Goal: Information Seeking & Learning: Check status

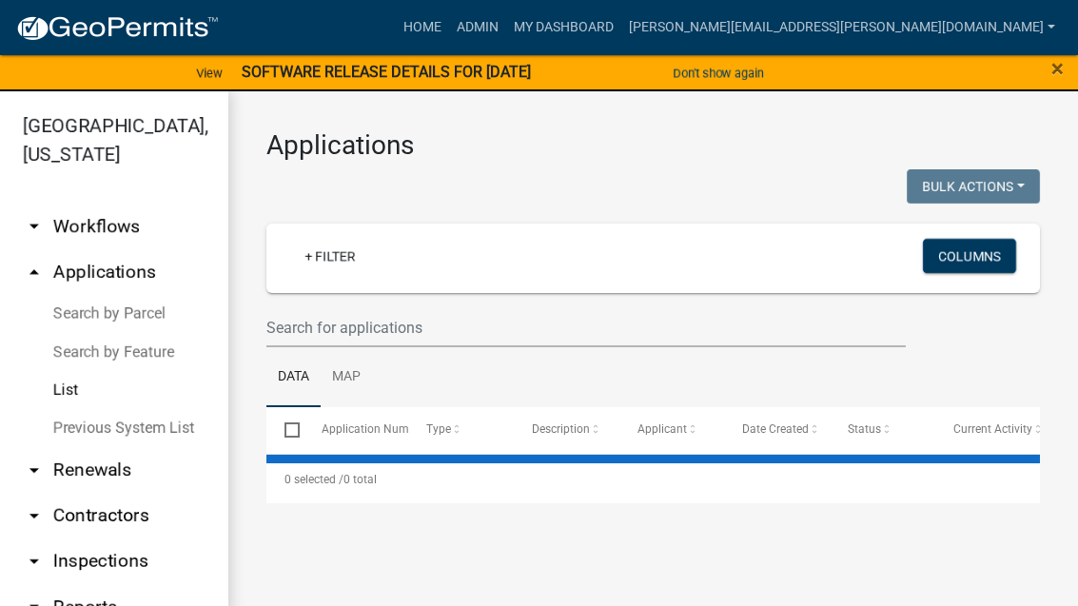
select select "3: 100"
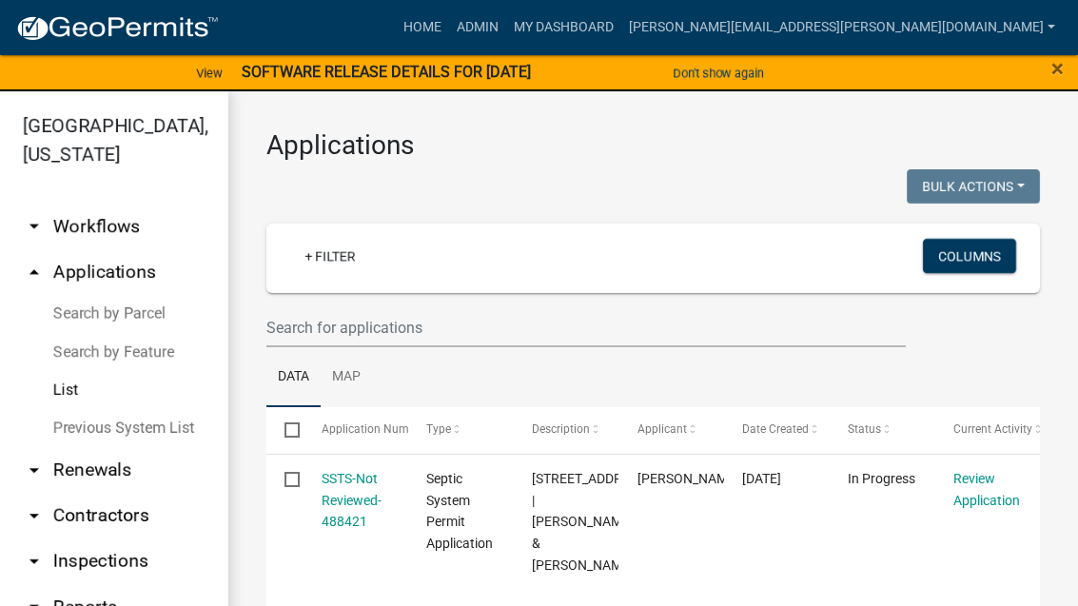
click at [562, 302] on wm-filter-builder "+ Filter Columns" at bounding box center [653, 286] width 774 height 124
click at [392, 325] on input "text" at bounding box center [585, 327] width 639 height 39
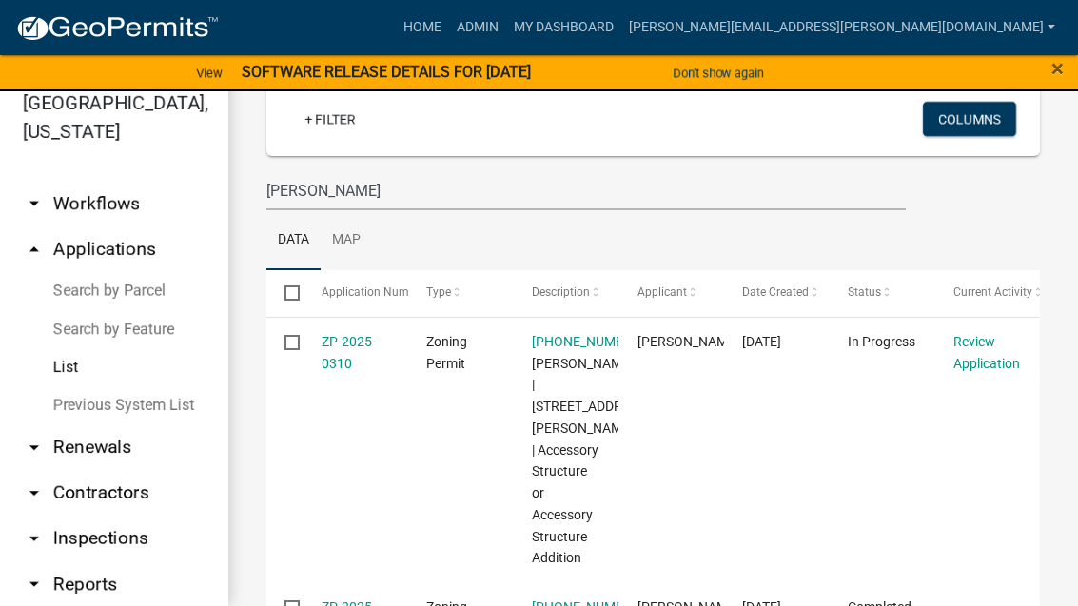
scroll to position [112, 0]
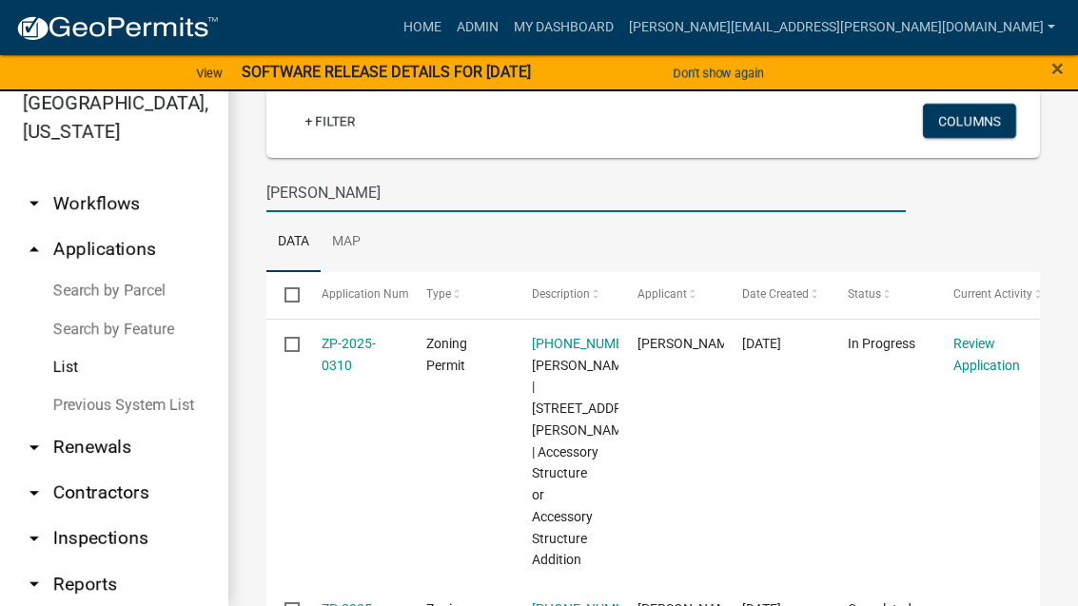
type input "Cain"
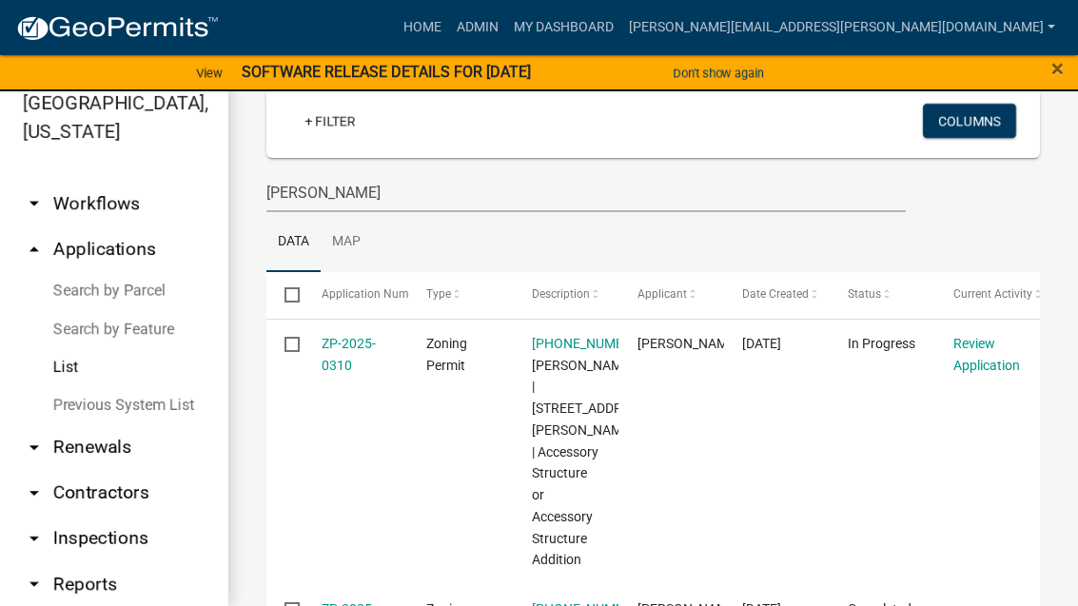
click at [337, 347] on link "ZP-2025-0310" at bounding box center [349, 354] width 54 height 37
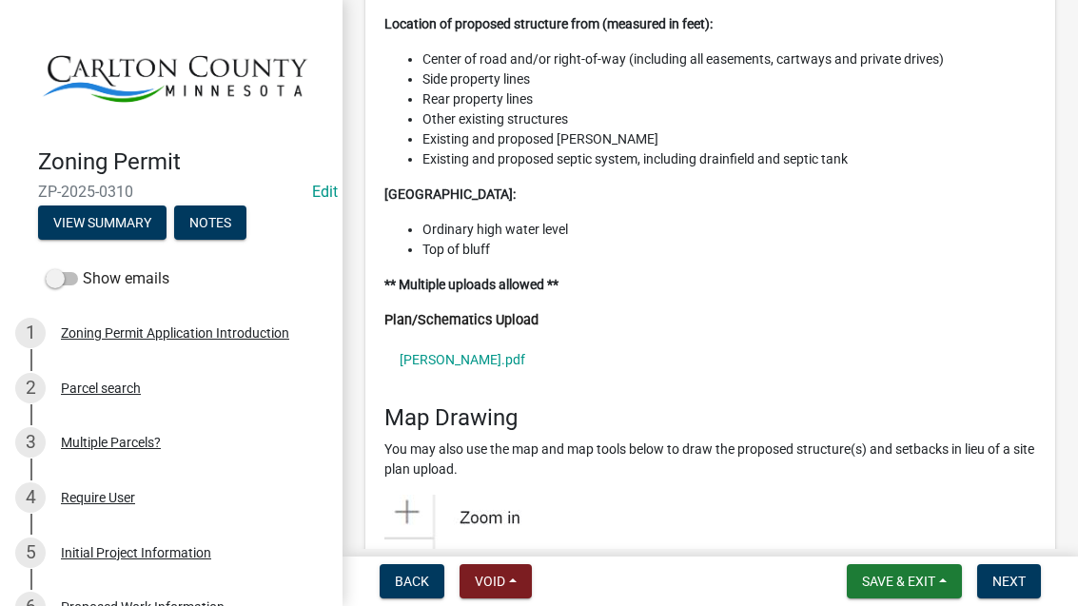
scroll to position [7916, 0]
click at [436, 337] on link "Niemi.pdf" at bounding box center [710, 359] width 652 height 44
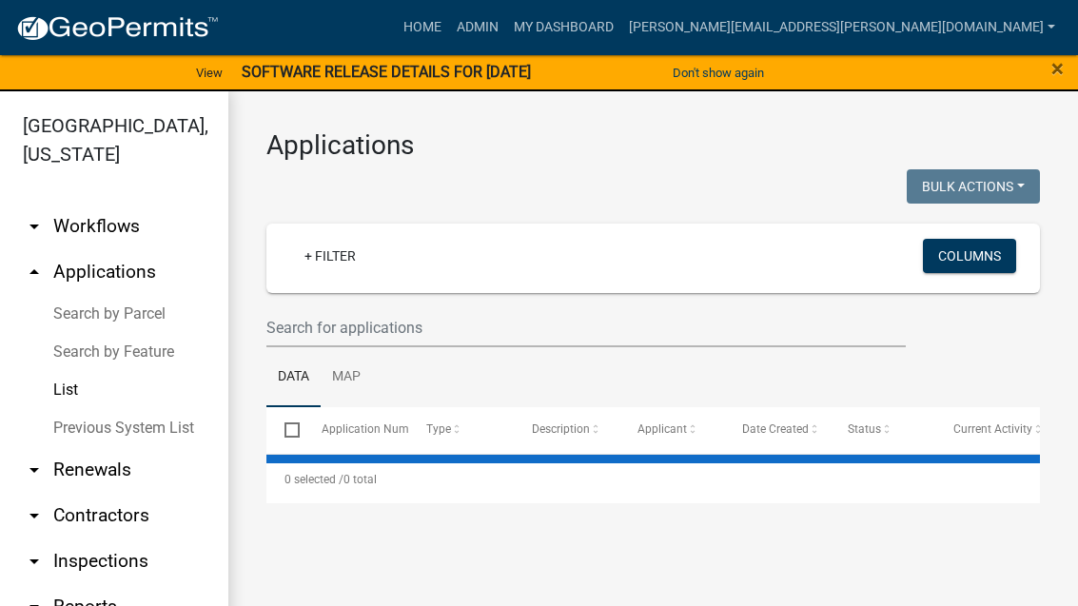
select select "3: 100"
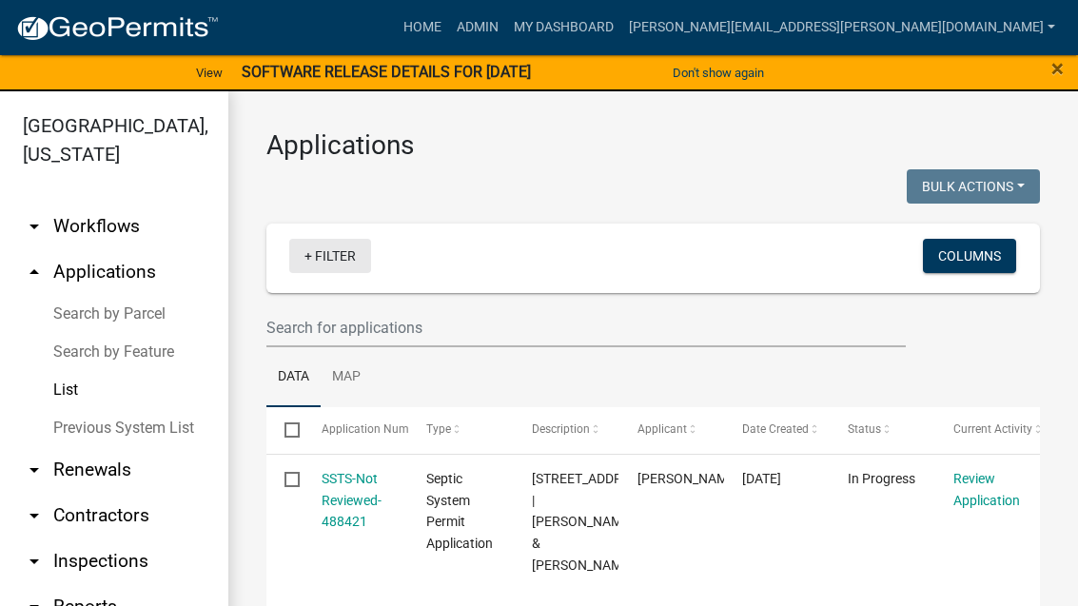
click at [357, 254] on link "+ Filter" at bounding box center [330, 256] width 82 height 34
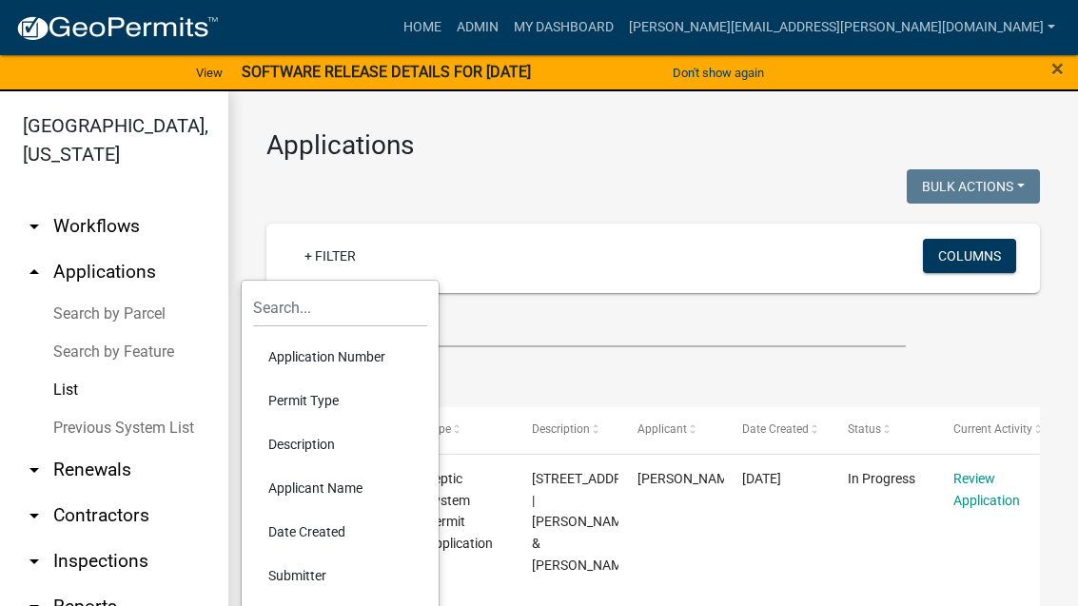
click at [353, 359] on li "Application Number" at bounding box center [340, 357] width 174 height 44
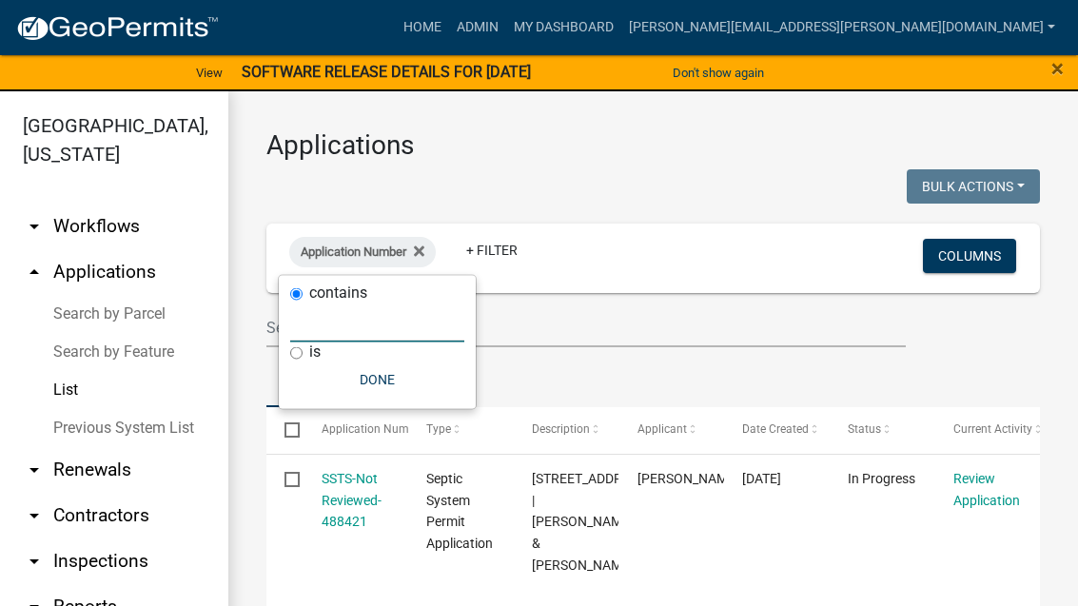
click at [367, 321] on input "text" at bounding box center [377, 323] width 174 height 39
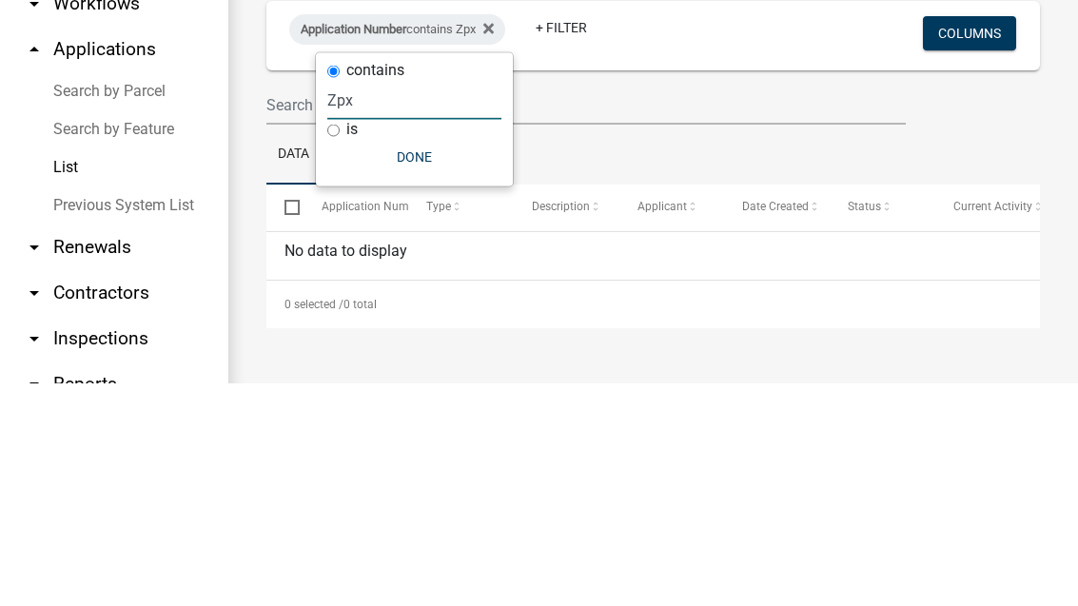
type input "Zp"
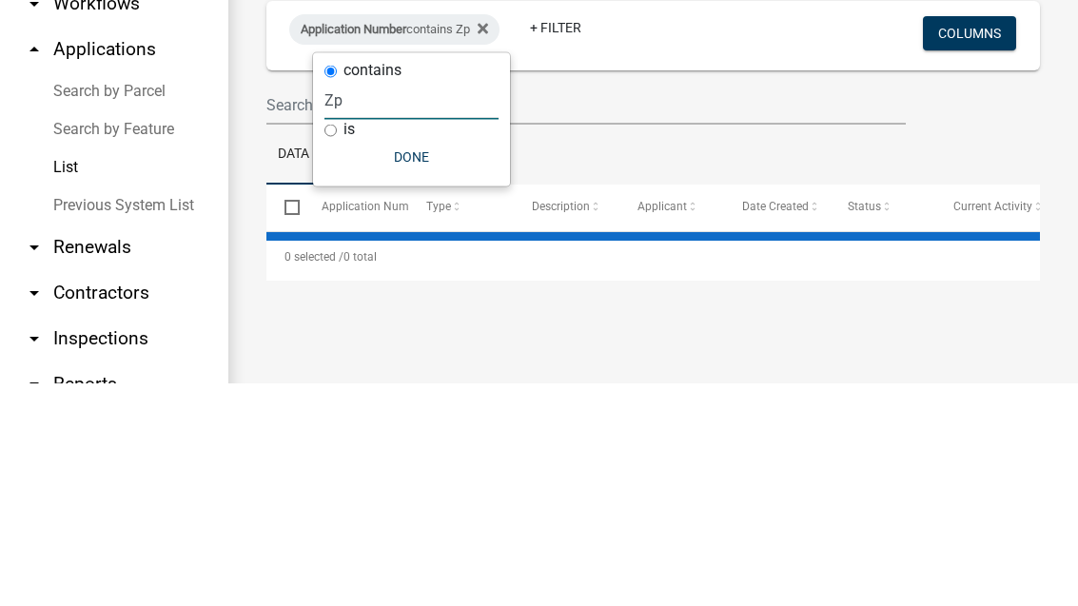
select select "3: 100"
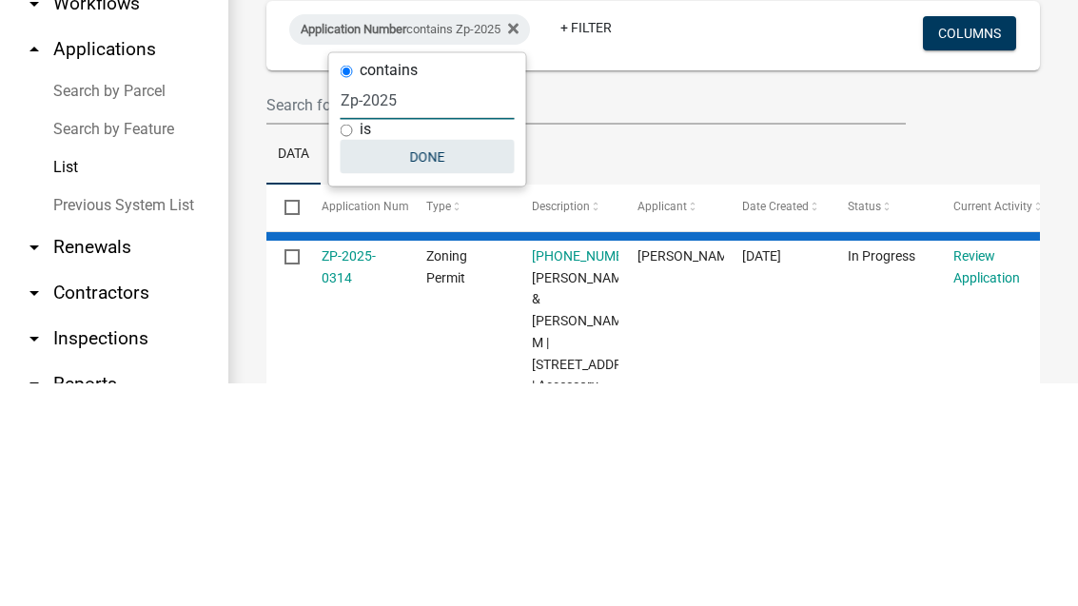
type input "Zp-2025"
click at [433, 363] on button "Done" at bounding box center [428, 380] width 174 height 34
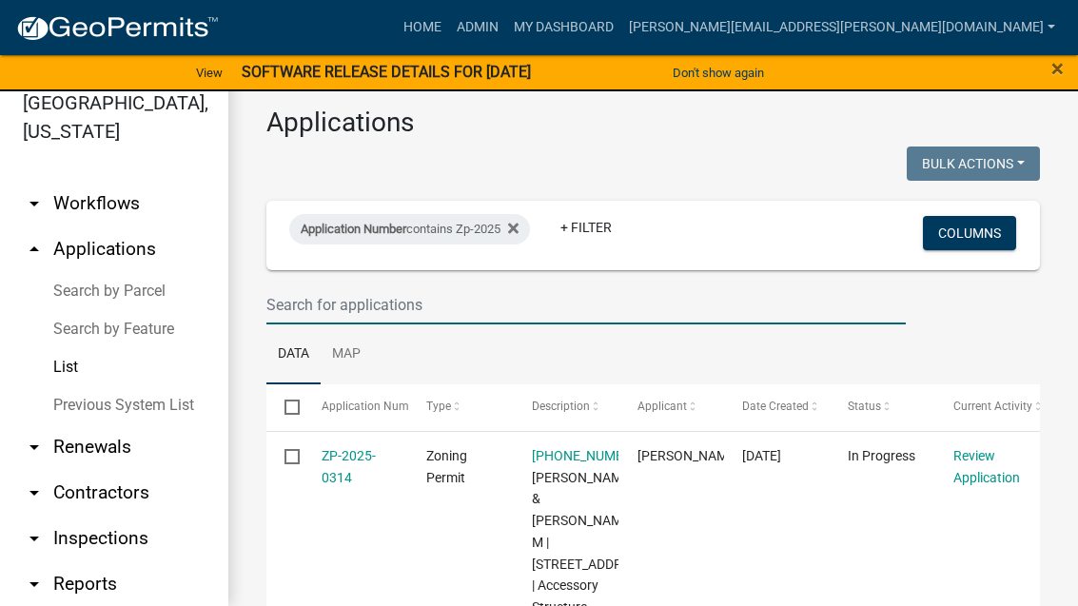
click at [546, 306] on input "text" at bounding box center [585, 304] width 639 height 39
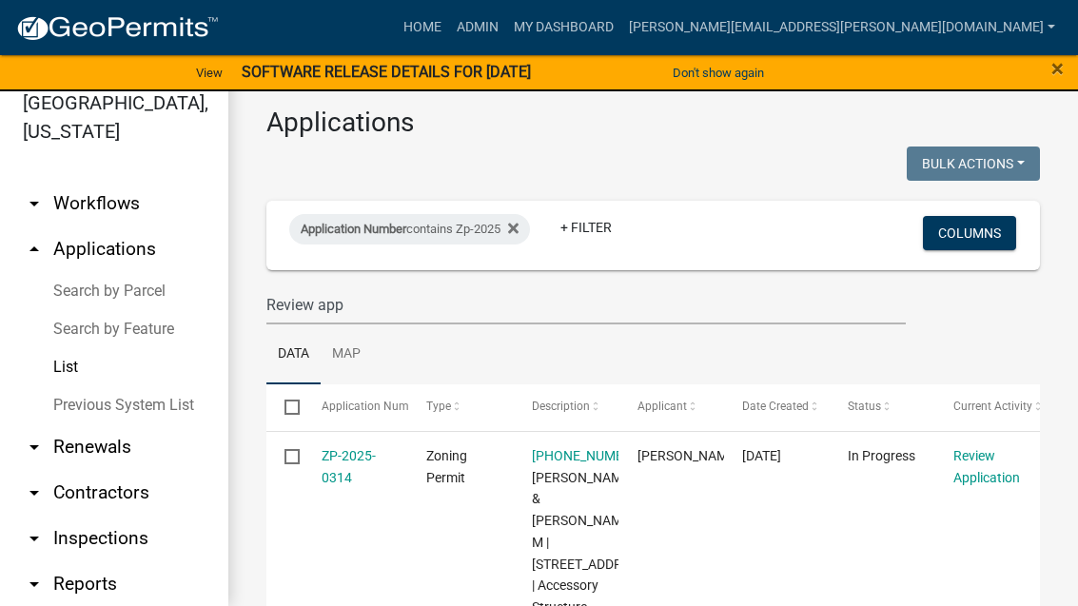
scroll to position [0, 0]
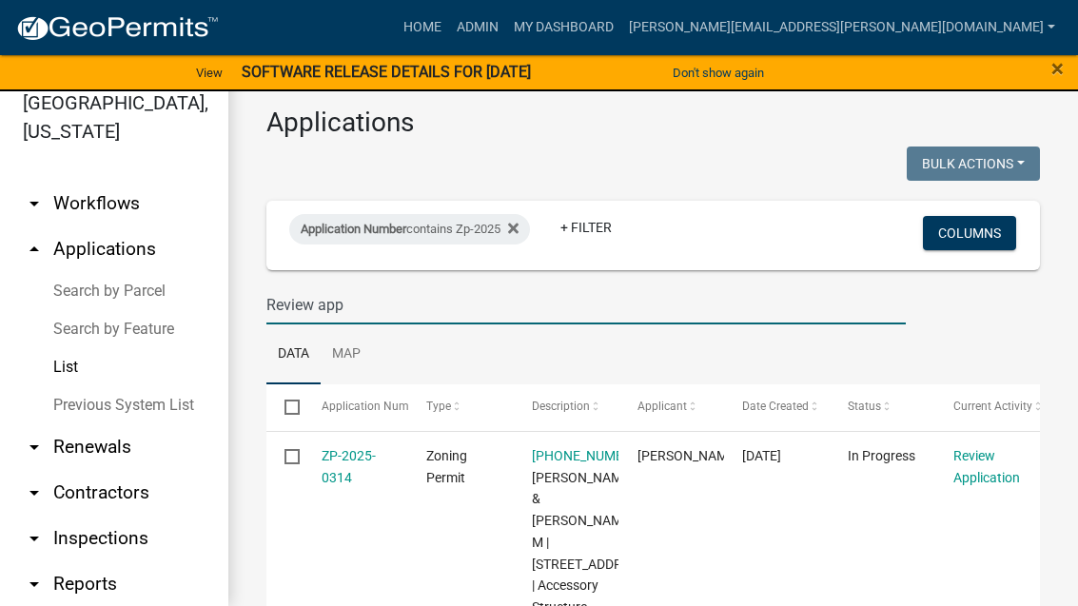
click at [666, 299] on input "Review app" at bounding box center [585, 304] width 639 height 39
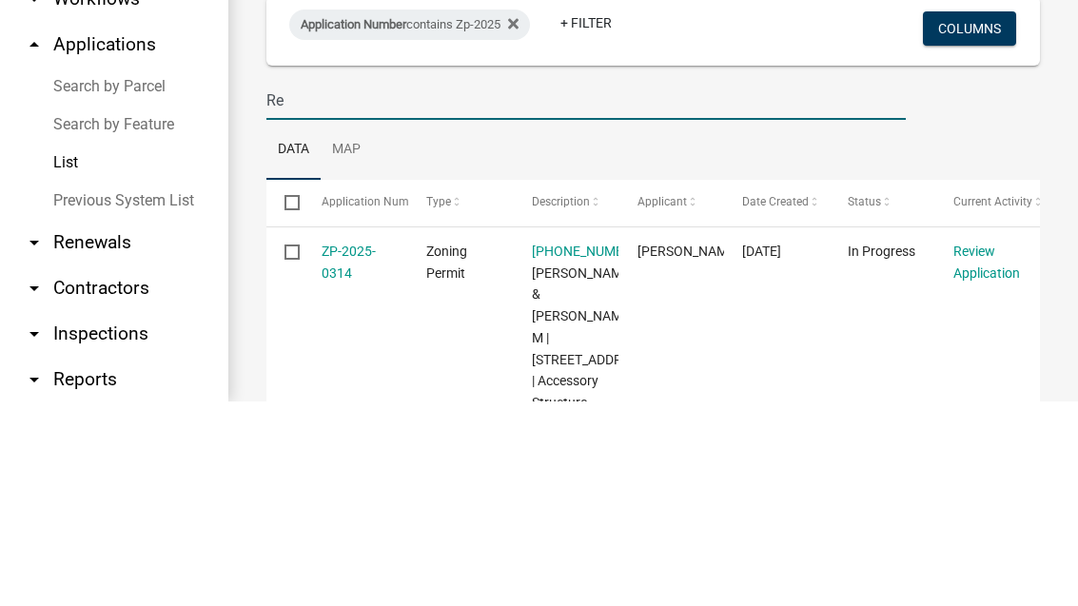
type input "R"
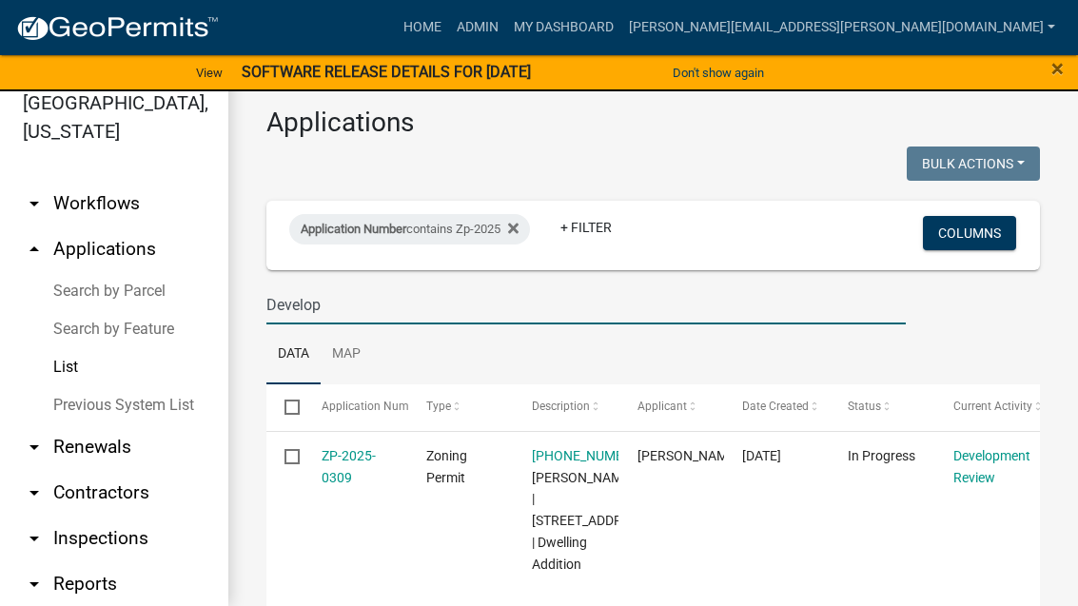
click at [577, 323] on input "Develop" at bounding box center [585, 304] width 639 height 39
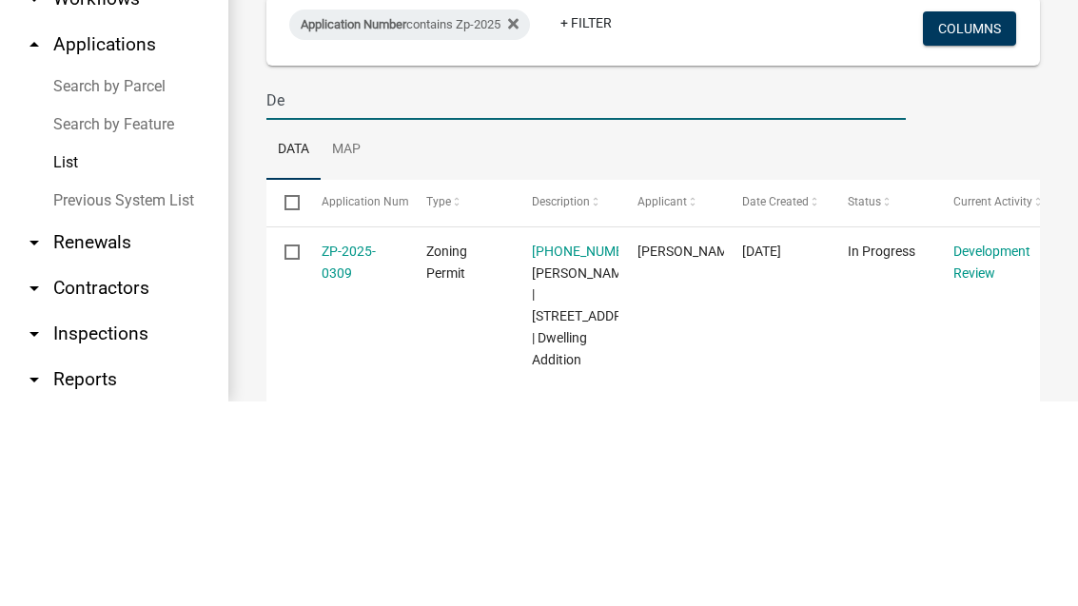
type input "D"
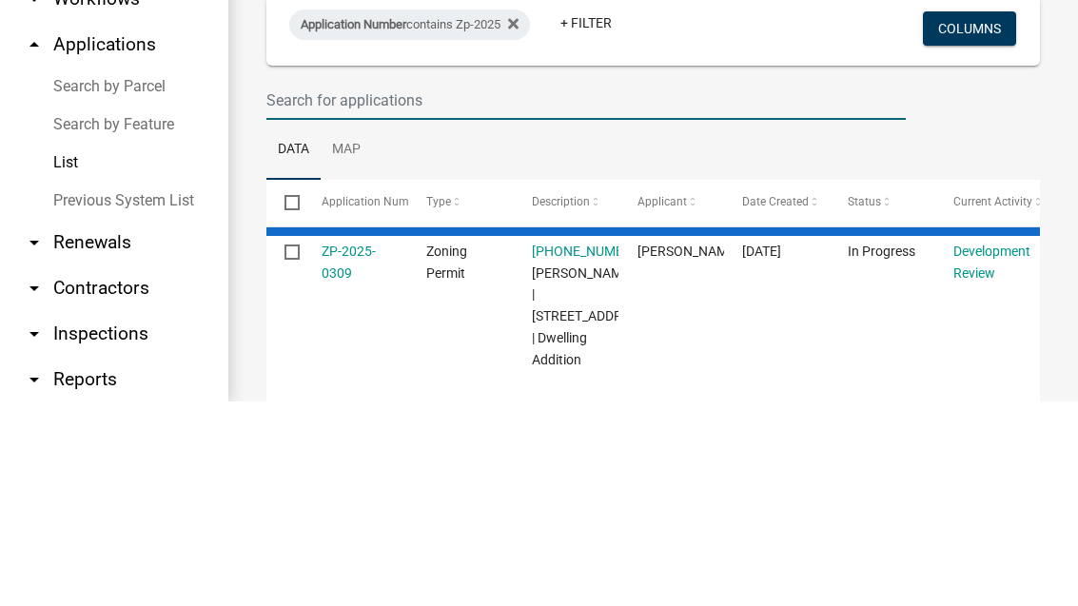
select select "3: 100"
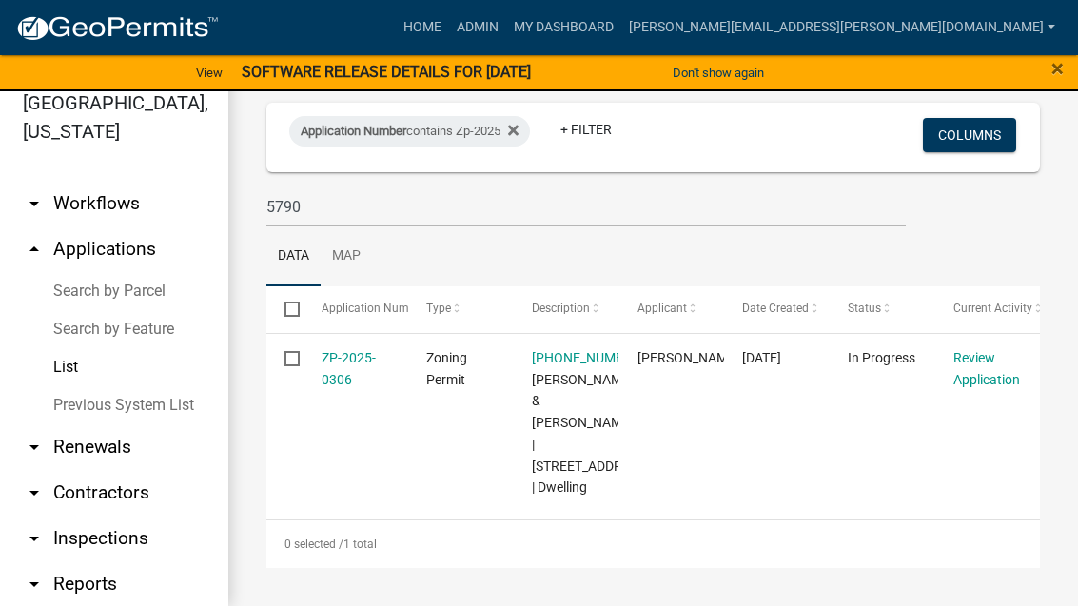
scroll to position [133, 0]
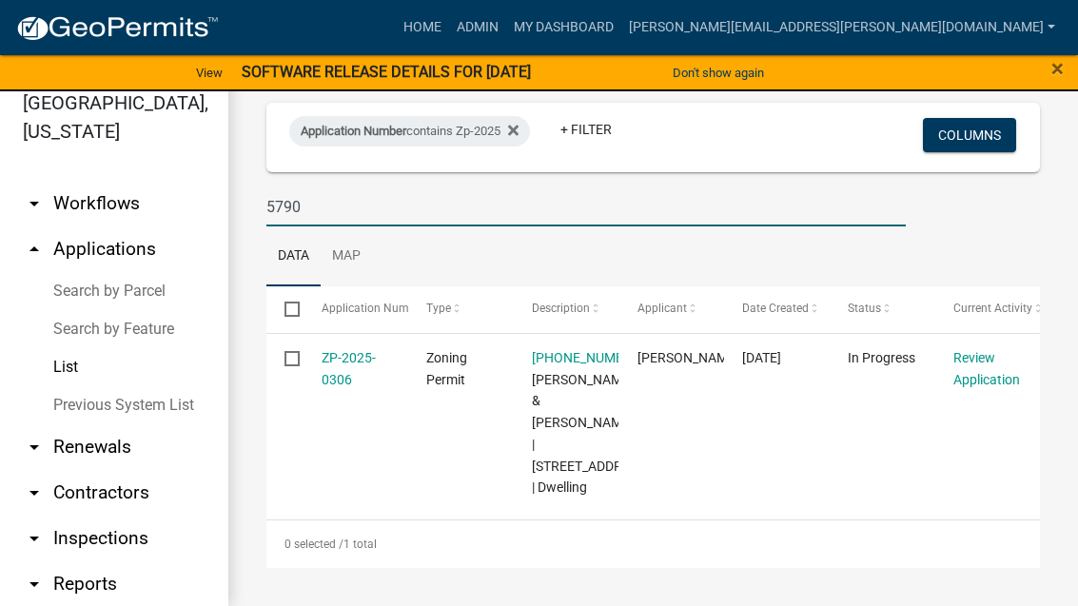
click at [399, 187] on input "5790" at bounding box center [585, 206] width 639 height 39
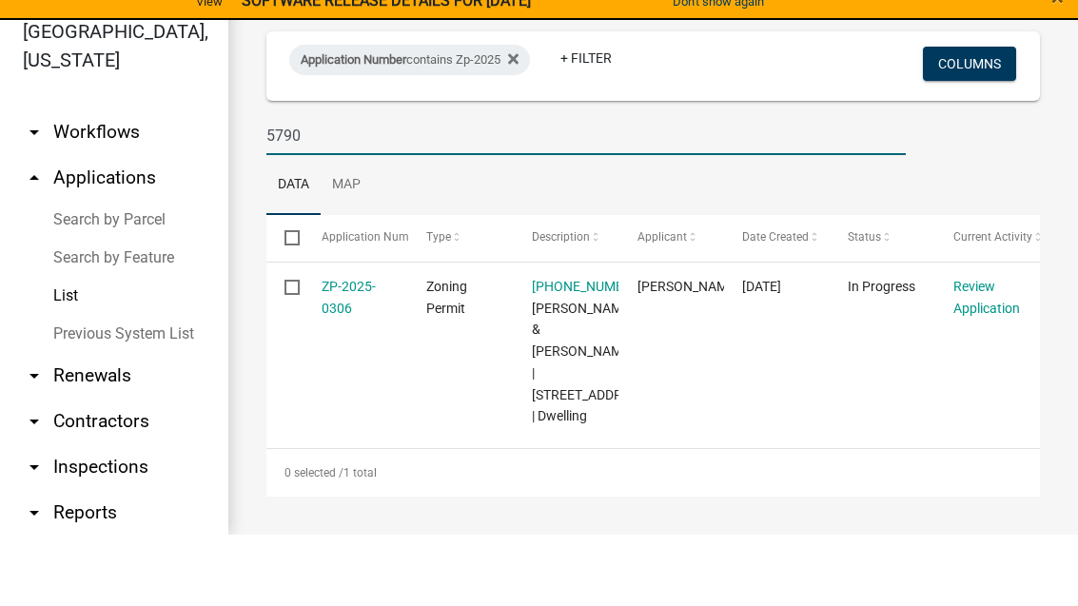
click at [847, 187] on input "5790" at bounding box center [585, 206] width 639 height 39
type input "5"
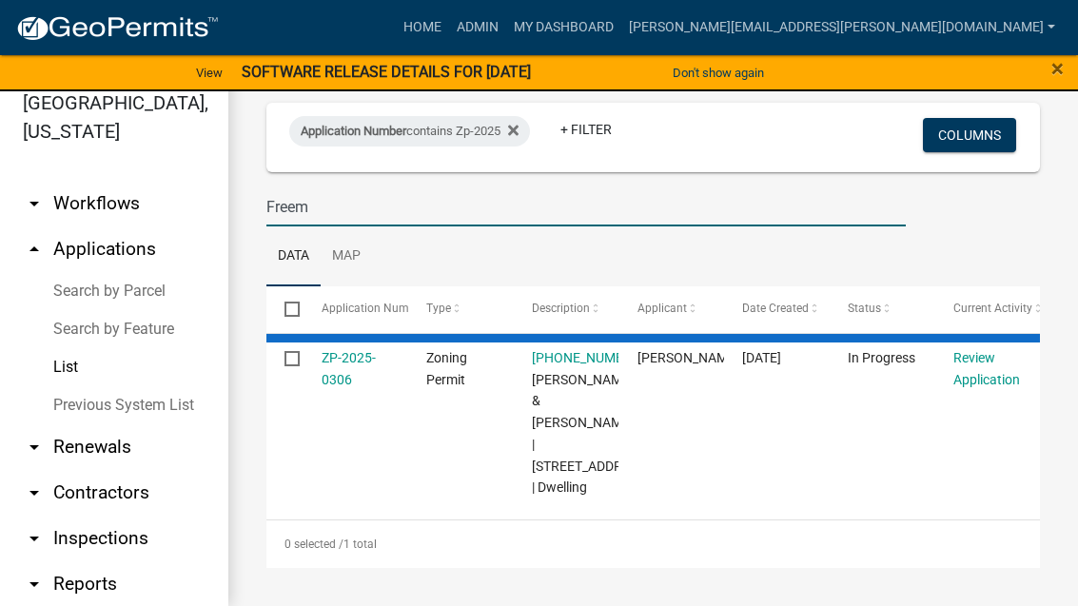
click at [364, 187] on input "Freem" at bounding box center [585, 206] width 639 height 39
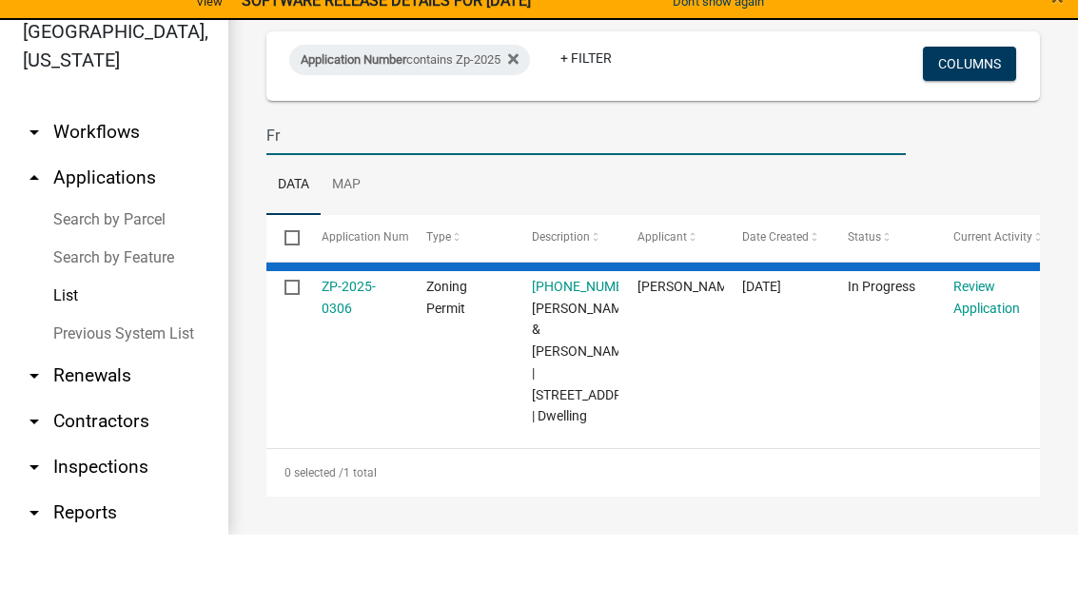
type input "F"
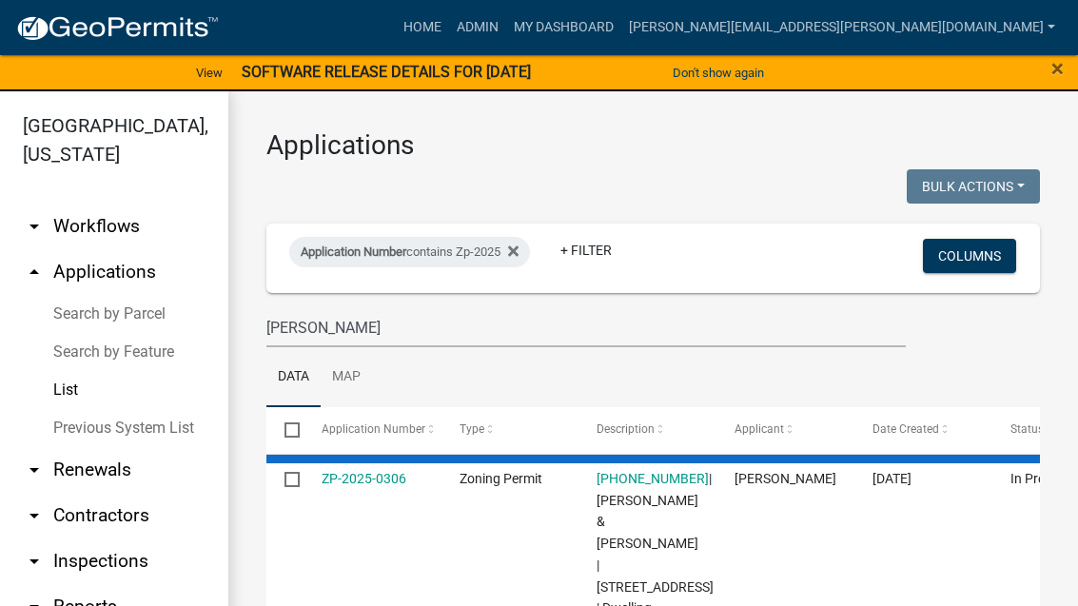
scroll to position [0, 0]
click at [840, 338] on input "Booker" at bounding box center [585, 327] width 639 height 39
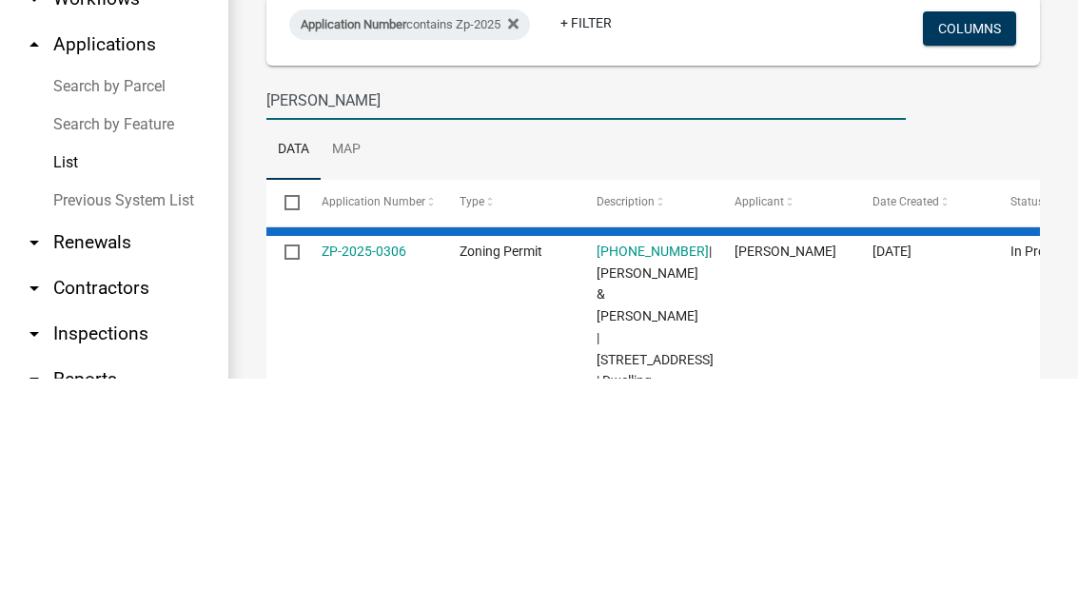
type input "Booker"
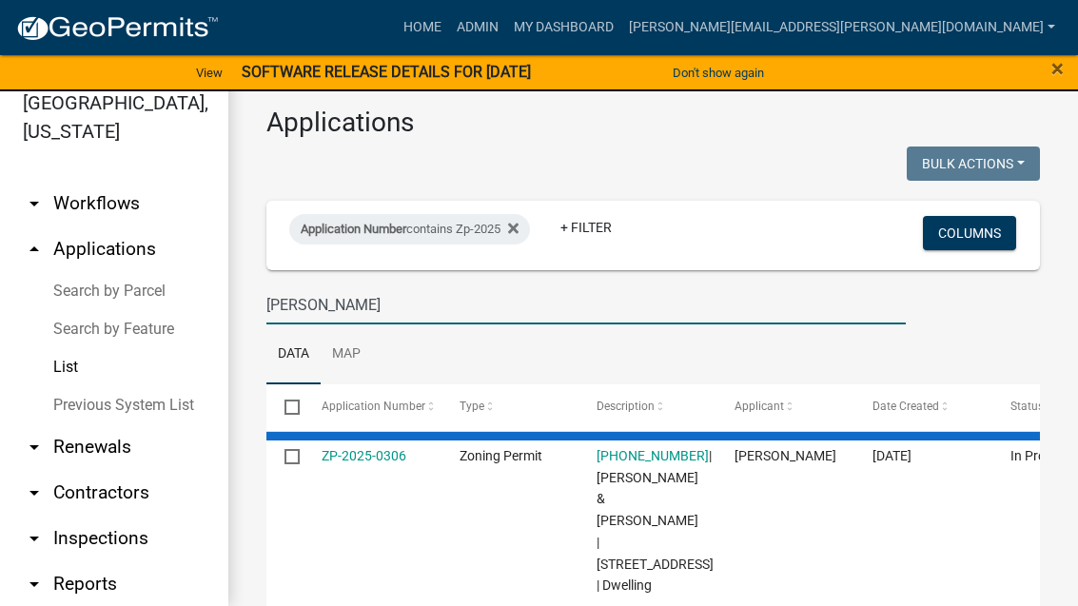
click at [891, 295] on input "Booker" at bounding box center [585, 304] width 639 height 39
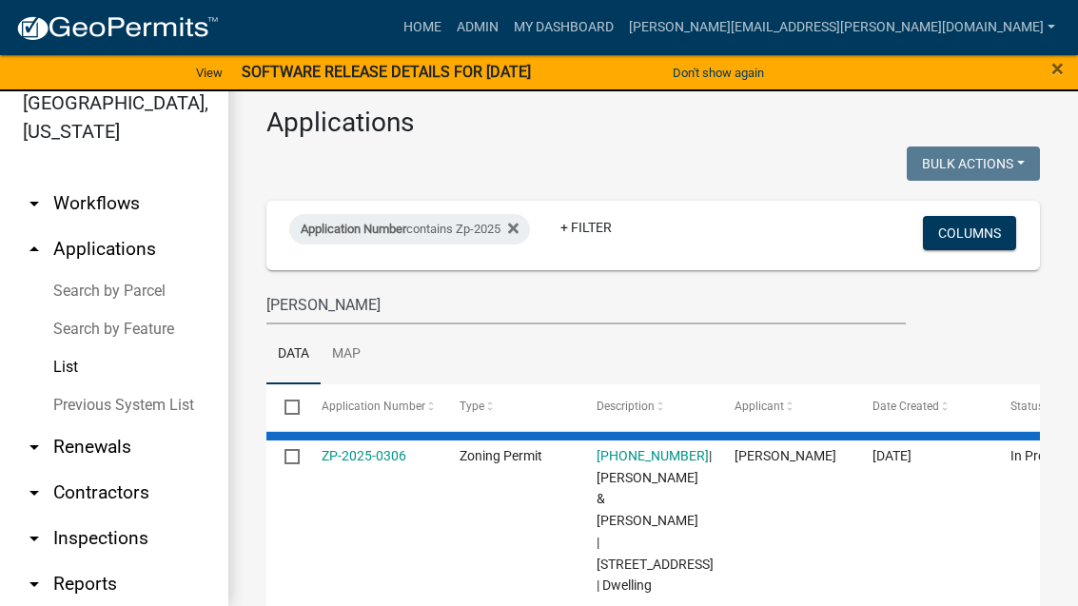
scroll to position [0, 0]
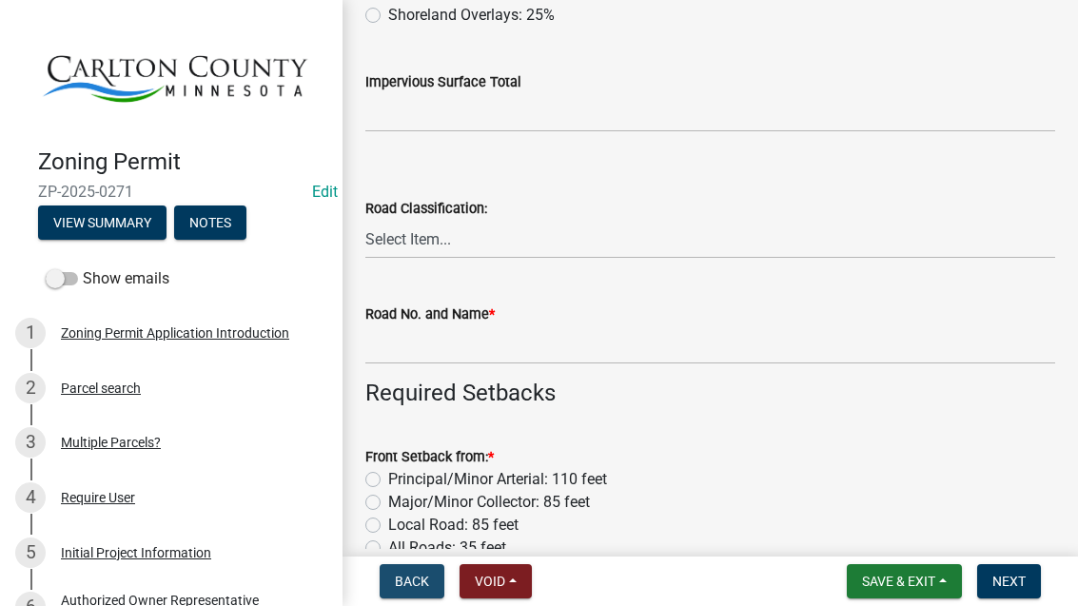
click at [421, 582] on span "Back" at bounding box center [412, 581] width 34 height 15
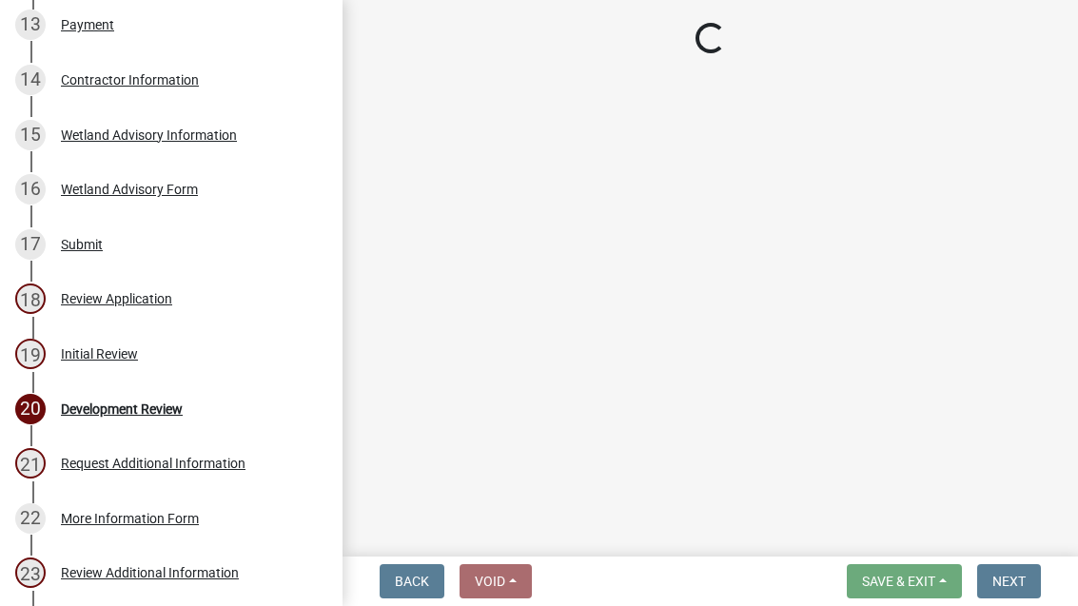
scroll to position [965, 0]
click at [125, 297] on div "Review Application" at bounding box center [116, 299] width 111 height 13
click at [128, 299] on div "Review Application" at bounding box center [116, 299] width 111 height 13
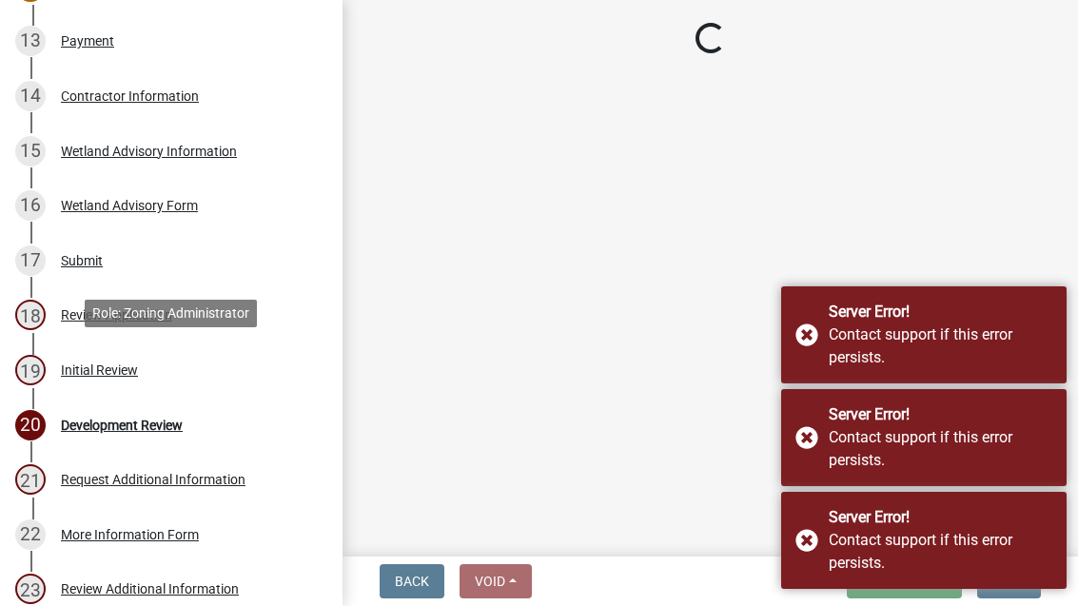
scroll to position [951, 0]
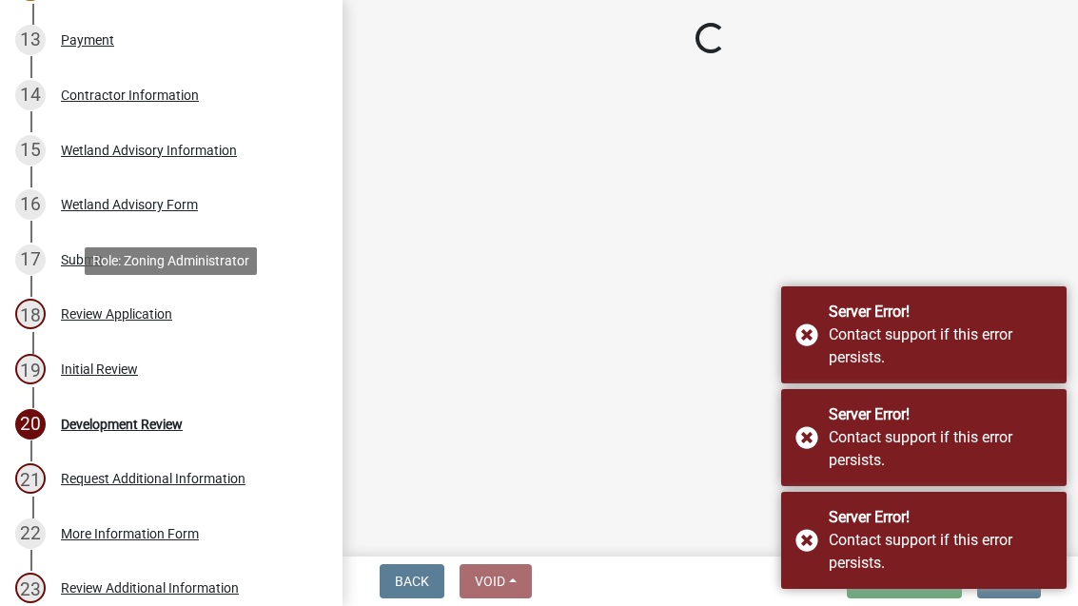
click at [140, 314] on div "Review Application" at bounding box center [116, 313] width 111 height 13
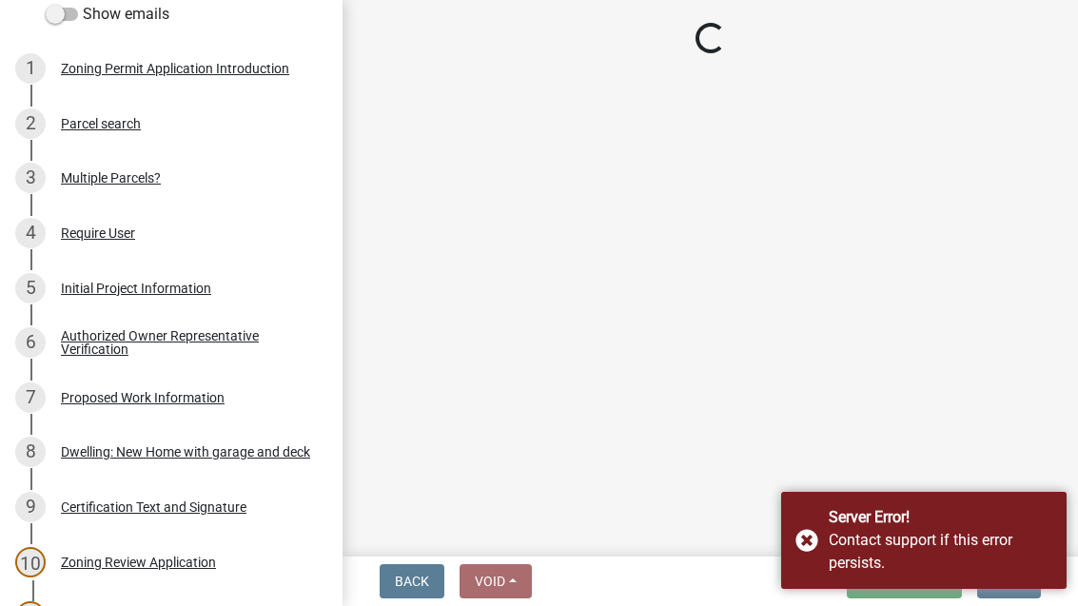
scroll to position [58, 0]
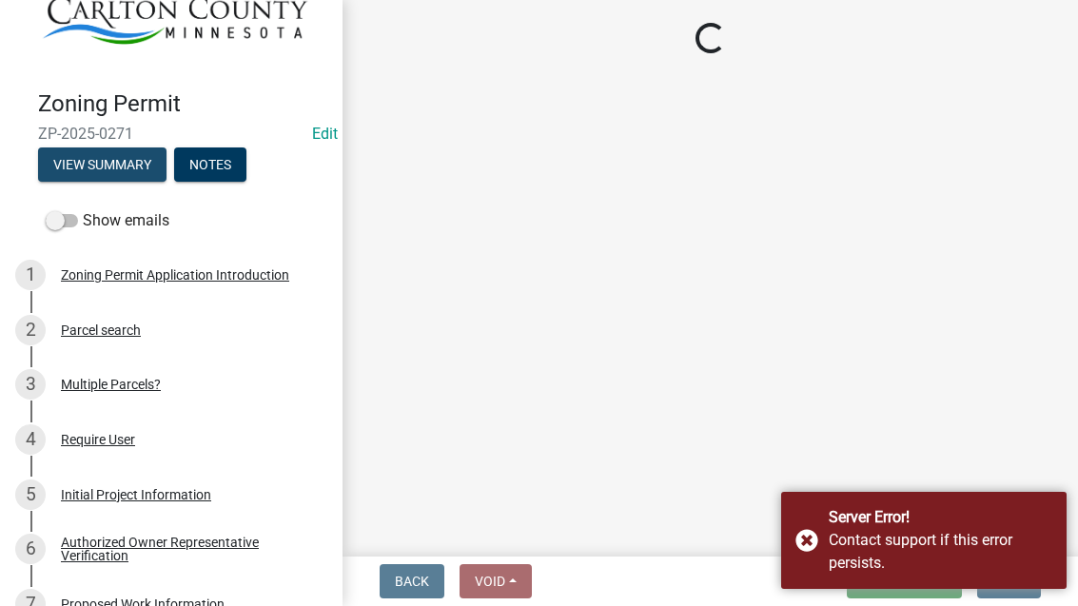
click at [134, 158] on button "View Summary" at bounding box center [102, 164] width 128 height 34
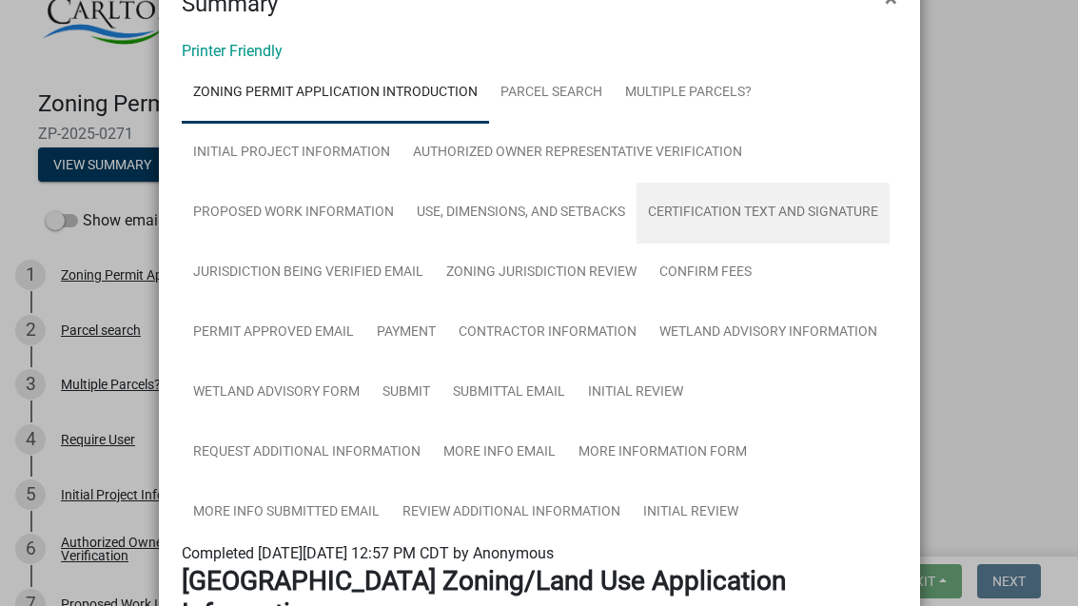
scroll to position [80, 0]
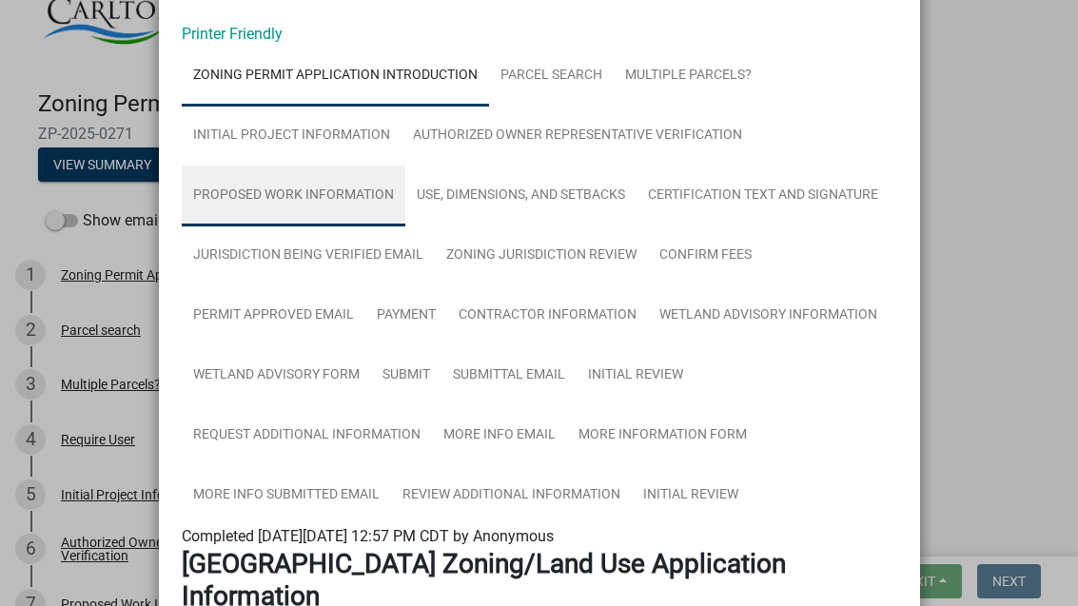
click at [345, 190] on link "Proposed Work Information" at bounding box center [294, 196] width 224 height 61
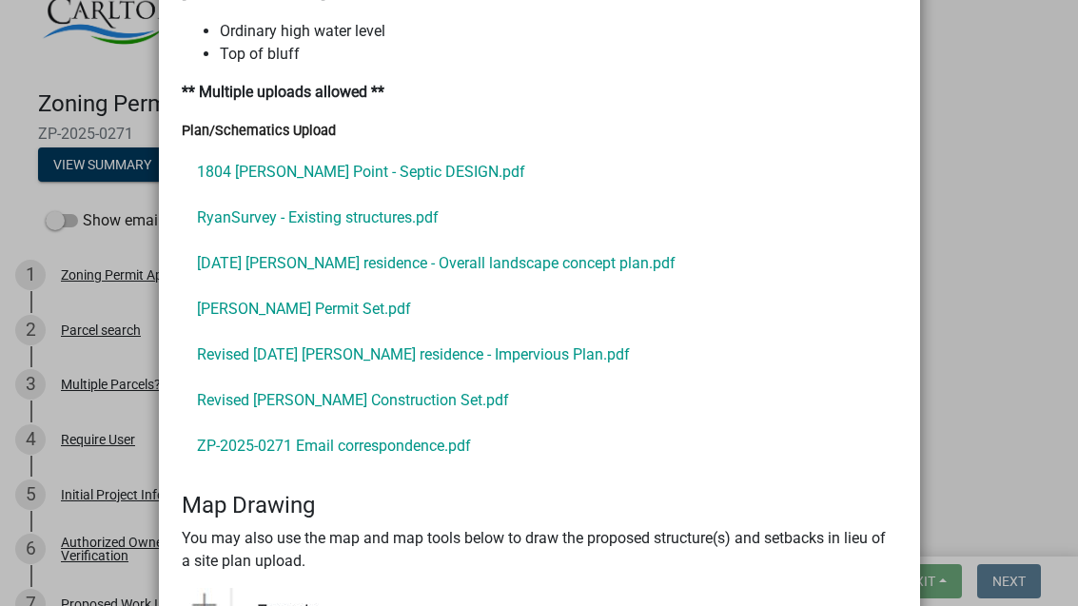
scroll to position [2695, 0]
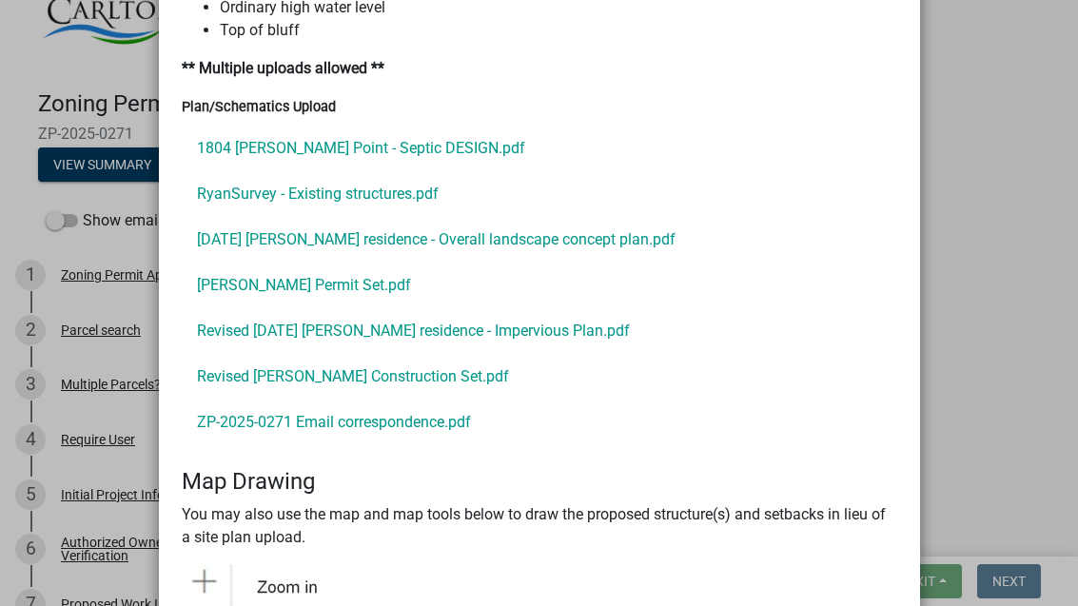
click at [325, 368] on link "Revised [PERSON_NAME] Construction Set.pdf" at bounding box center [540, 377] width 716 height 46
click at [1016, 102] on ngb-modal-window "Summary × Printer Friendly Zoning Permit Application Introduction Parcel search…" at bounding box center [539, 303] width 1078 height 606
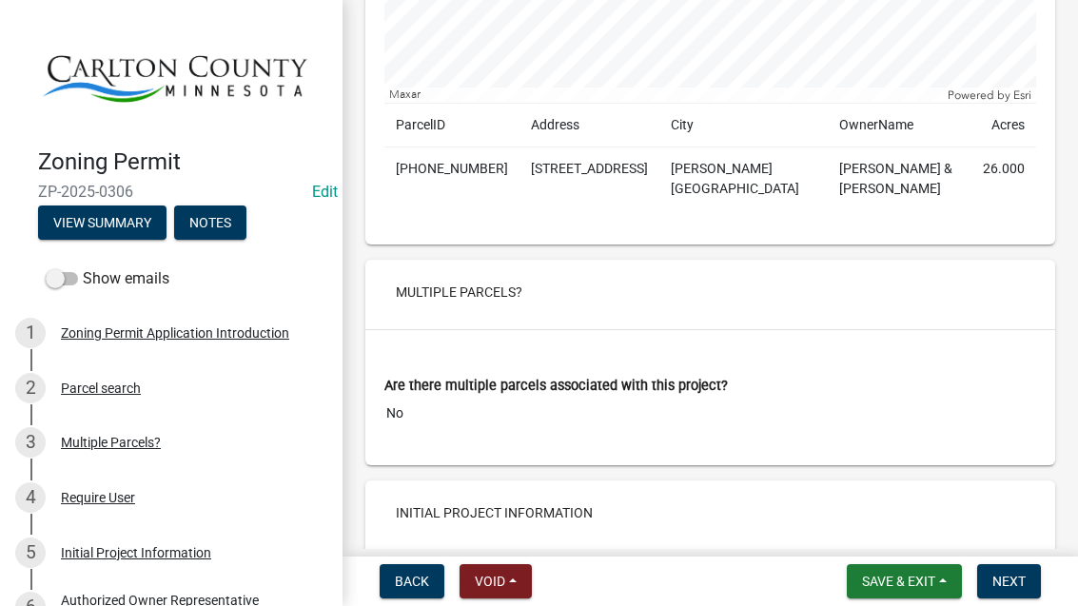
scroll to position [2685, 0]
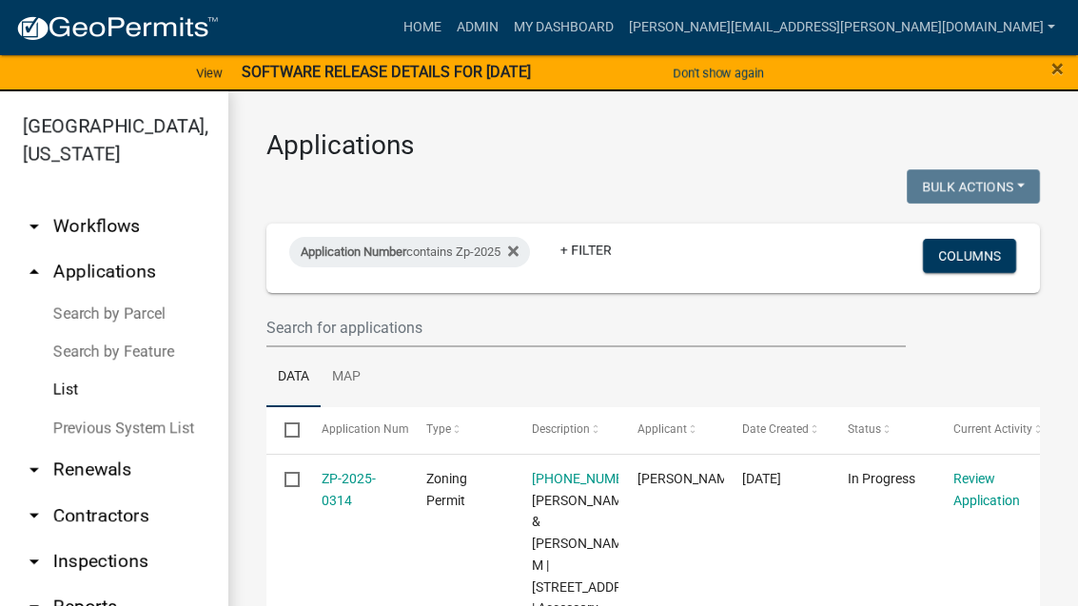
select select "3: 100"
click at [676, 320] on input "text" at bounding box center [585, 327] width 639 height 39
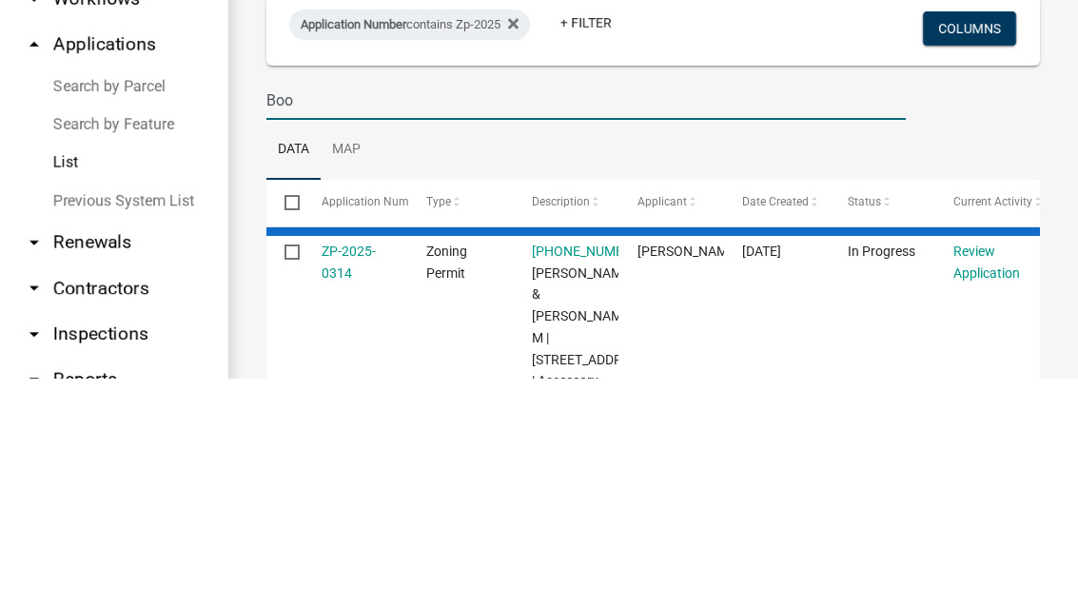
type input "Book"
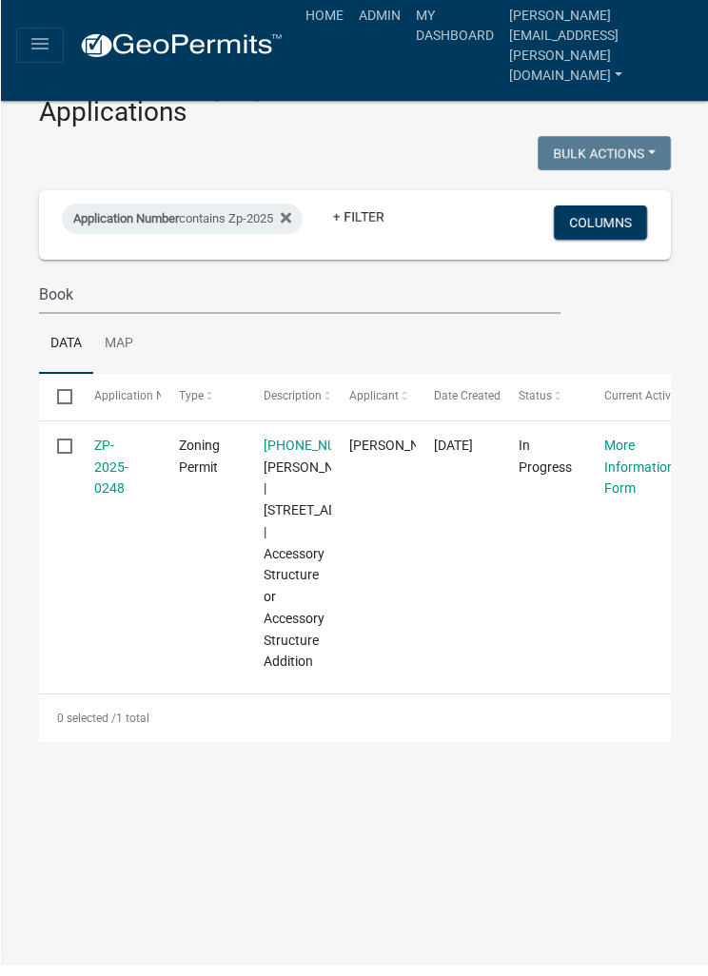
scroll to position [19, 0]
